Goal: Task Accomplishment & Management: Manage account settings

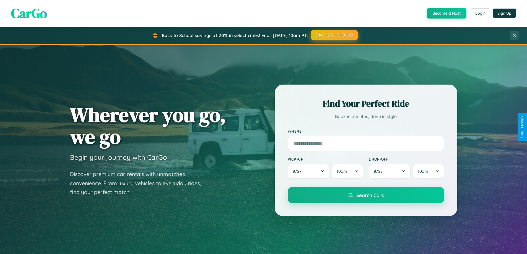
click at [334, 35] on button "BACK2SCHOOL20" at bounding box center [334, 35] width 47 height 10
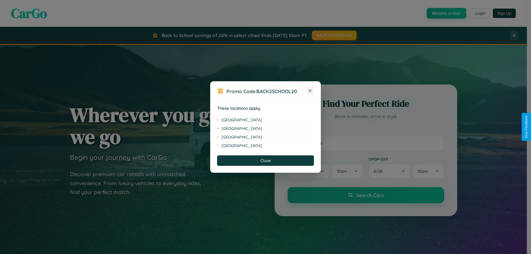
click at [310, 91] on icon at bounding box center [310, 90] width 3 height 3
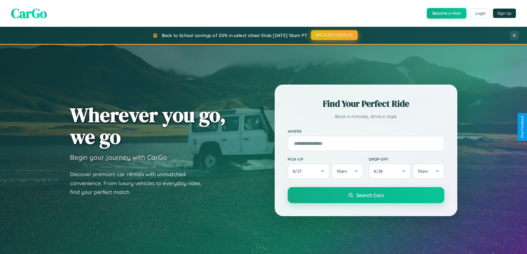
click at [334, 35] on button "BACK2SCHOOL20" at bounding box center [334, 35] width 47 height 10
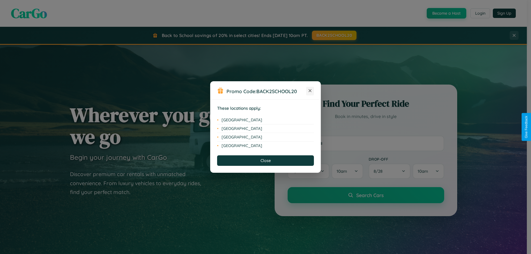
click at [310, 91] on icon at bounding box center [310, 90] width 3 height 3
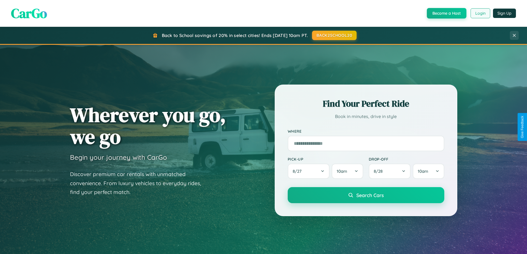
click at [480, 13] on button "Login" at bounding box center [481, 13] width 20 height 10
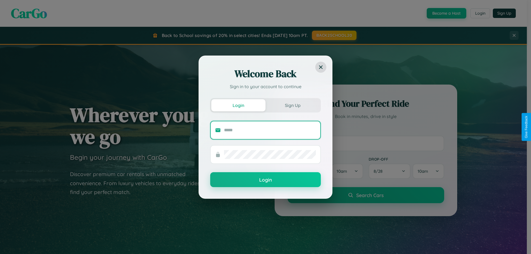
click at [270, 130] on input "text" at bounding box center [270, 130] width 92 height 9
type input "**********"
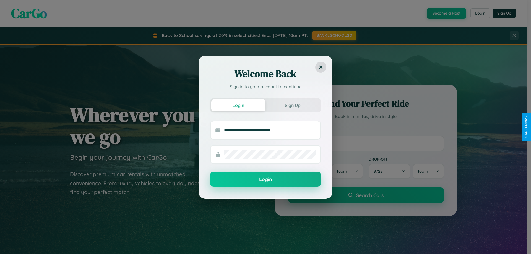
click at [266, 180] on button "Login" at bounding box center [265, 179] width 111 height 15
